Goal: Check status: Check status

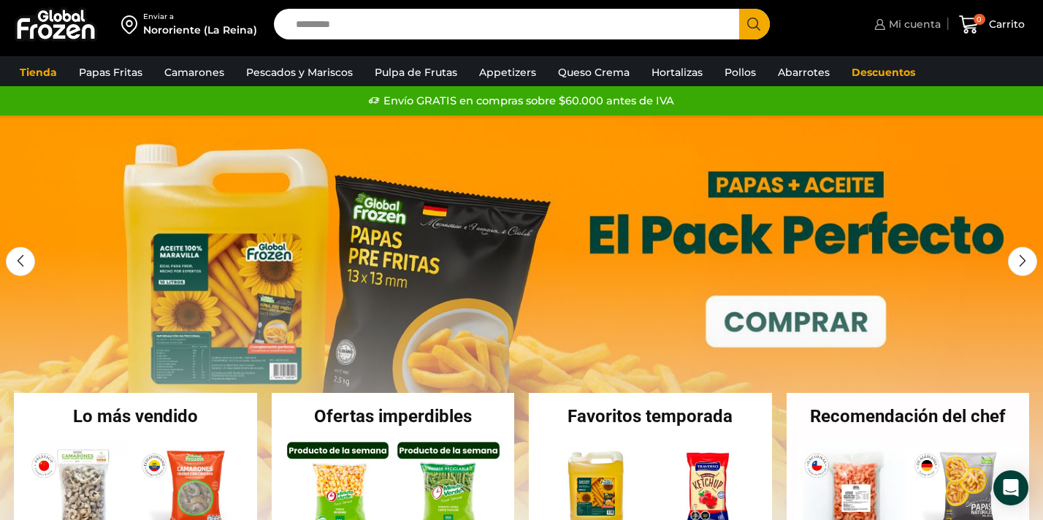
click at [923, 22] on span "Mi cuenta" at bounding box center [913, 24] width 56 height 15
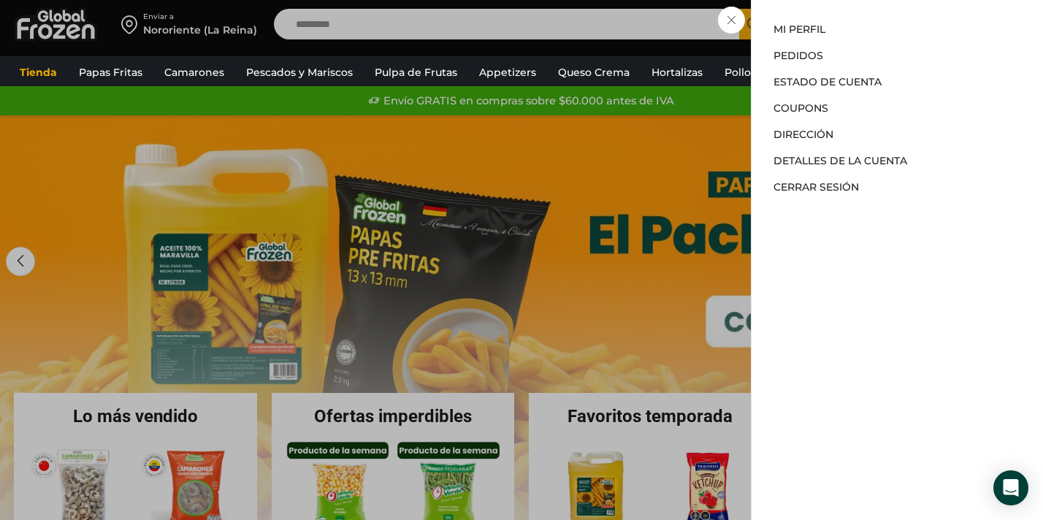
click at [871, 26] on div "Mi cuenta Mi cuenta Mi perfil Pedidos Descargas Estado de Cuenta Coupons Direcc…" at bounding box center [906, 23] width 70 height 29
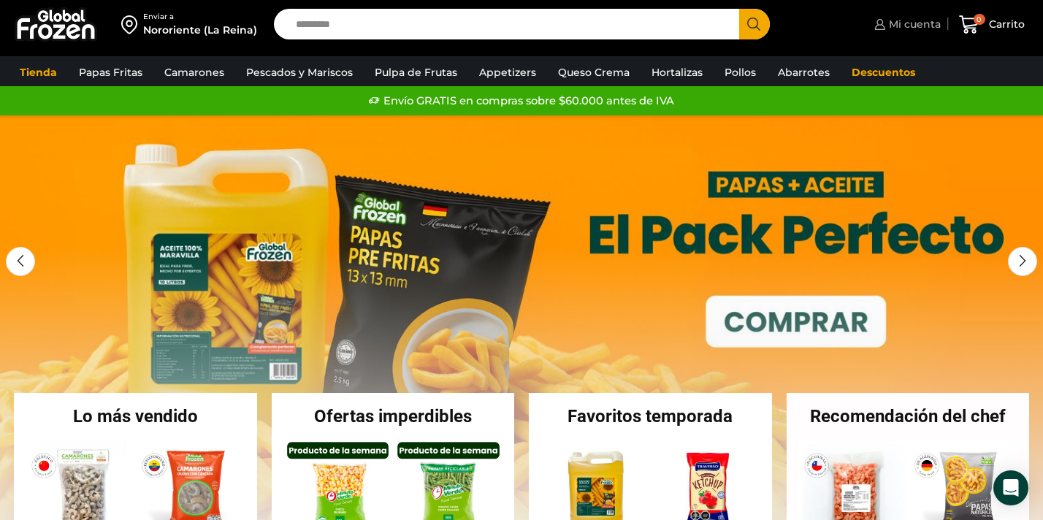
click at [935, 15] on link "Mi cuenta" at bounding box center [906, 23] width 70 height 29
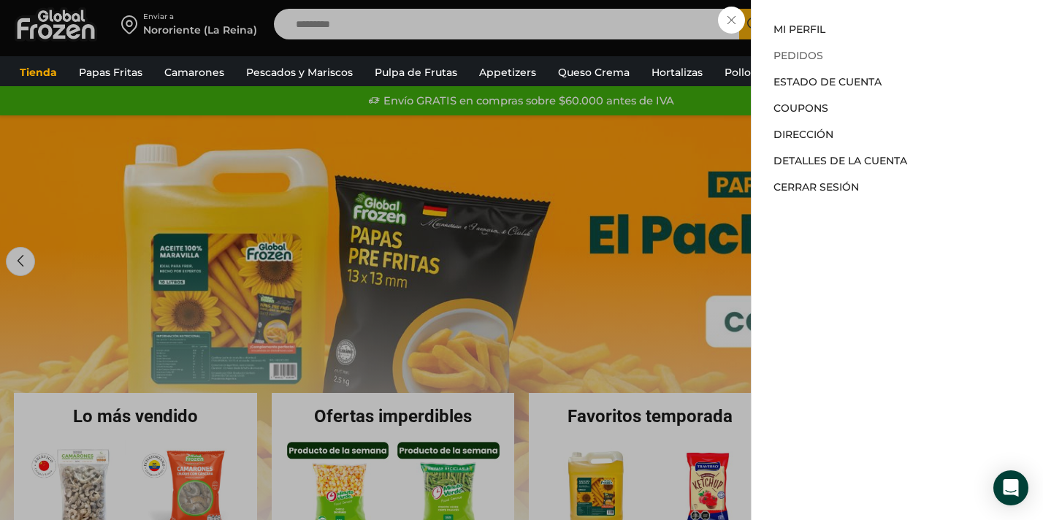
click at [803, 52] on link "Pedidos" at bounding box center [799, 55] width 50 height 13
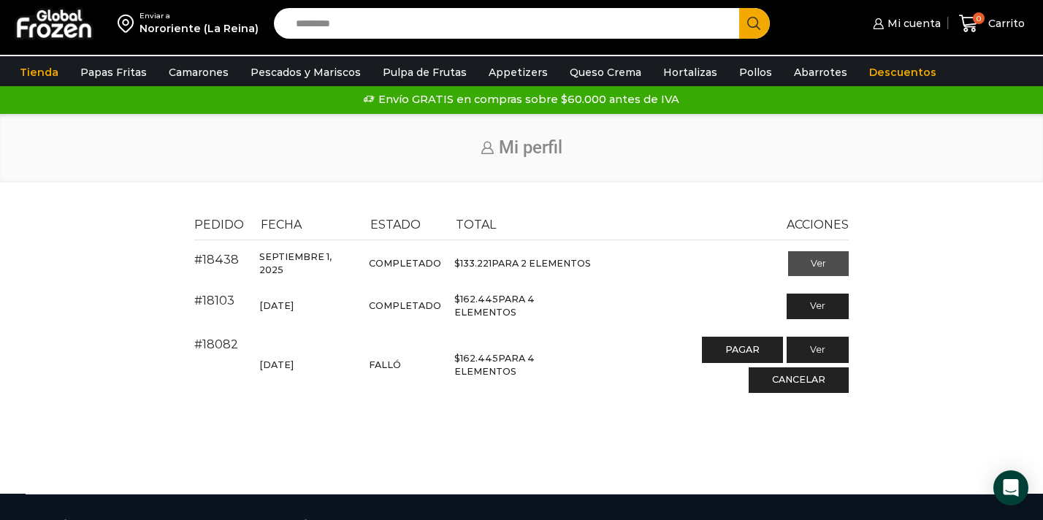
click at [808, 261] on link "Ver" at bounding box center [818, 263] width 61 height 25
click at [812, 302] on link "Ver" at bounding box center [818, 307] width 61 height 25
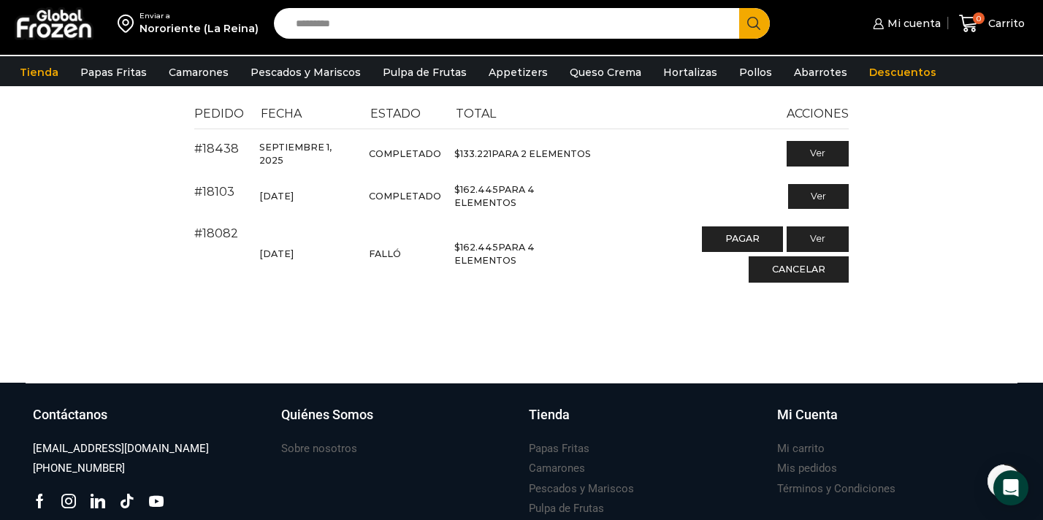
scroll to position [122, 0]
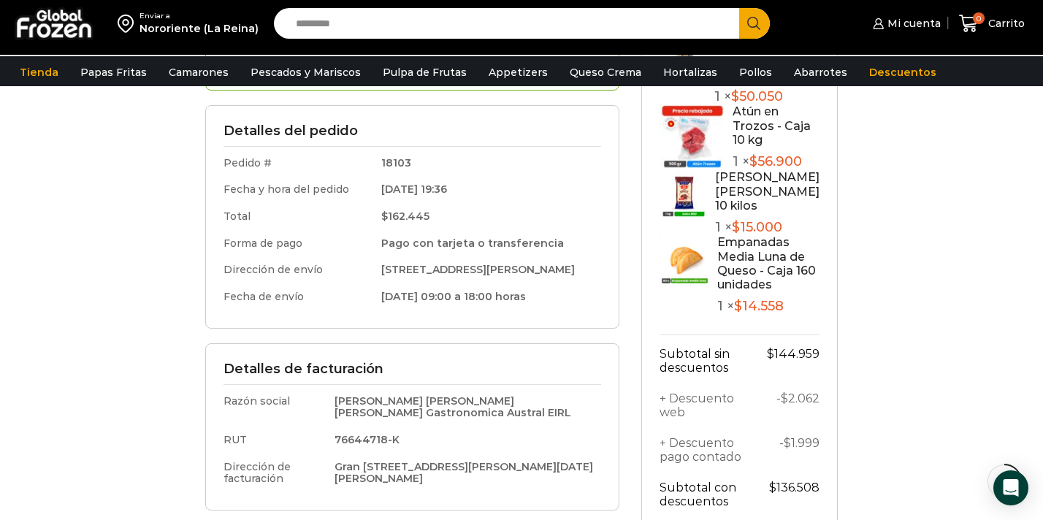
scroll to position [165, 0]
